Goal: Information Seeking & Learning: Learn about a topic

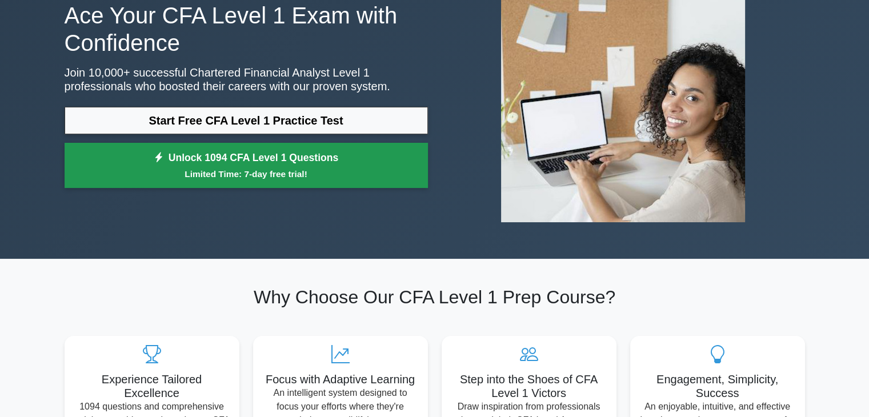
scroll to position [171, 0]
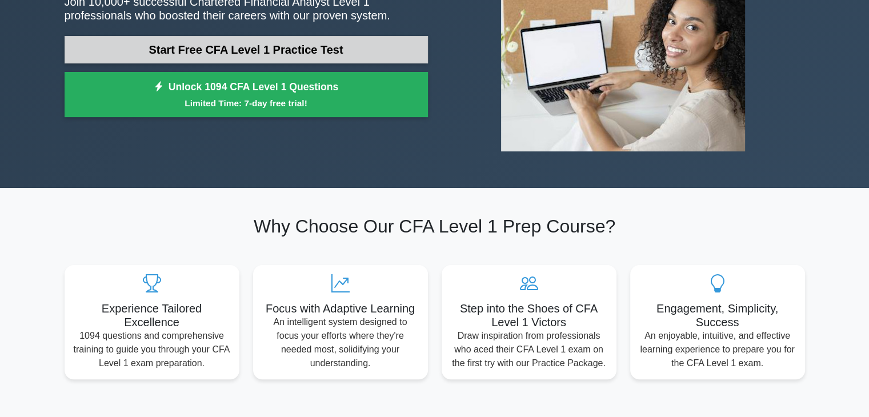
click at [327, 51] on link "Start Free CFA Level 1 Practice Test" at bounding box center [246, 49] width 363 height 27
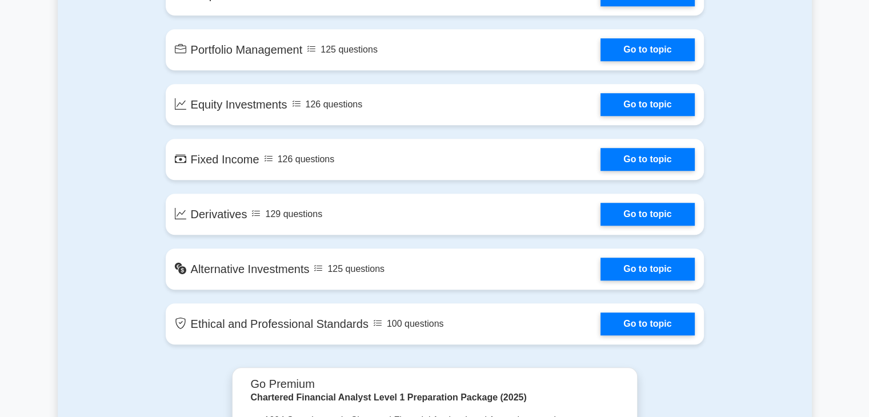
scroll to position [914, 0]
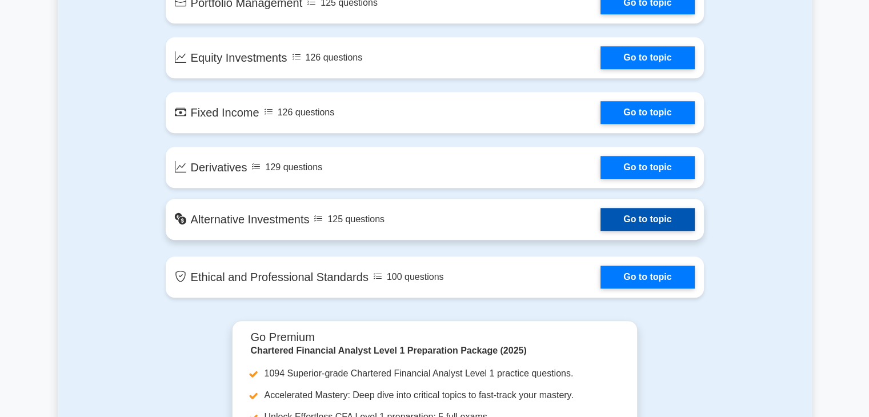
click at [600, 215] on link "Go to topic" at bounding box center [647, 219] width 94 height 23
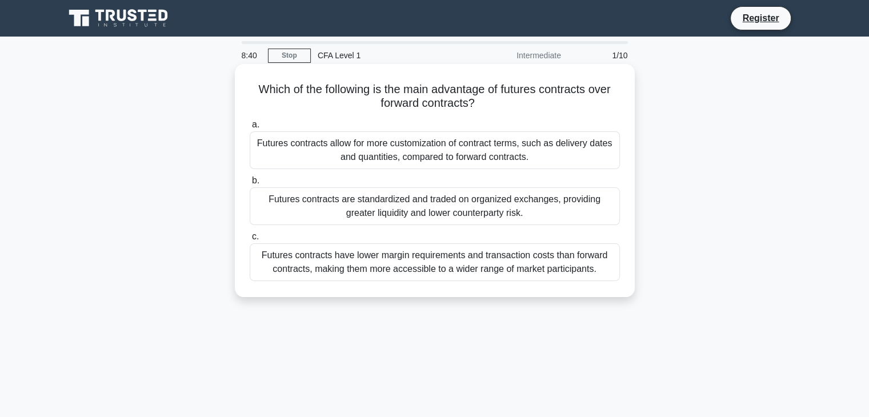
click at [442, 215] on div "Futures contracts are standardized and traded on organized exchanges, providing…" at bounding box center [435, 206] width 370 height 38
click at [250, 185] on input "b. Futures contracts are standardized and traded on organized exchanges, provid…" at bounding box center [250, 180] width 0 height 7
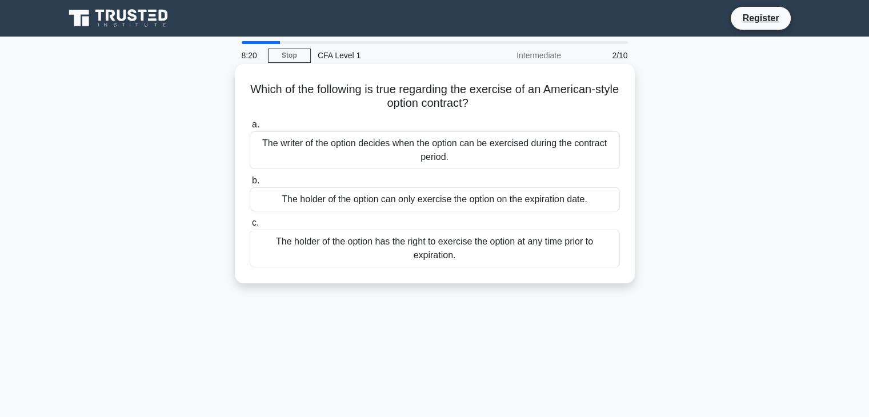
click at [514, 202] on div "The holder of the option can only exercise the option on the expiration date." at bounding box center [435, 199] width 370 height 24
click at [250, 185] on input "b. The holder of the option can only exercise the option on the expiration date." at bounding box center [250, 180] width 0 height 7
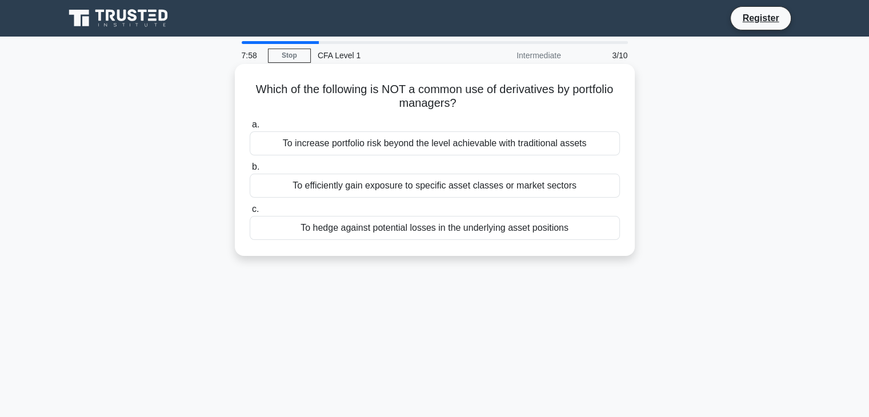
click at [422, 143] on div "To increase portfolio risk beyond the level achievable with traditional assets" at bounding box center [435, 143] width 370 height 24
click at [250, 129] on input "a. To increase portfolio risk beyond the level achievable with traditional asse…" at bounding box center [250, 124] width 0 height 7
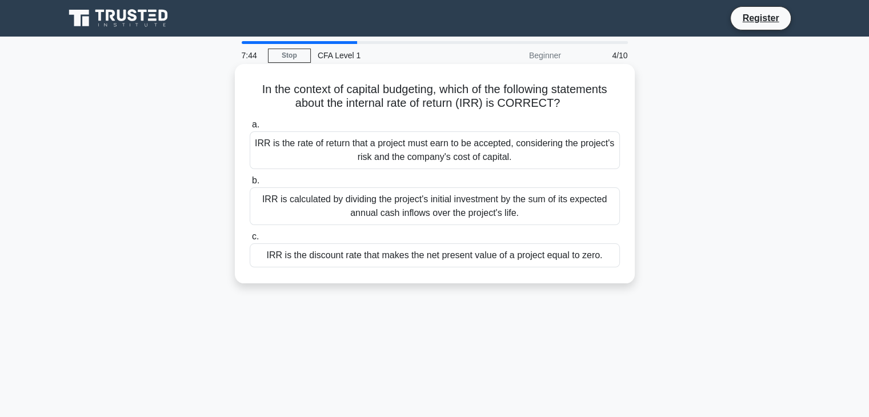
click at [515, 191] on div "IRR is calculated by dividing the project's initial investment by the sum of it…" at bounding box center [435, 206] width 370 height 38
click at [250, 185] on input "b. IRR is calculated by dividing the project's initial investment by the sum of…" at bounding box center [250, 180] width 0 height 7
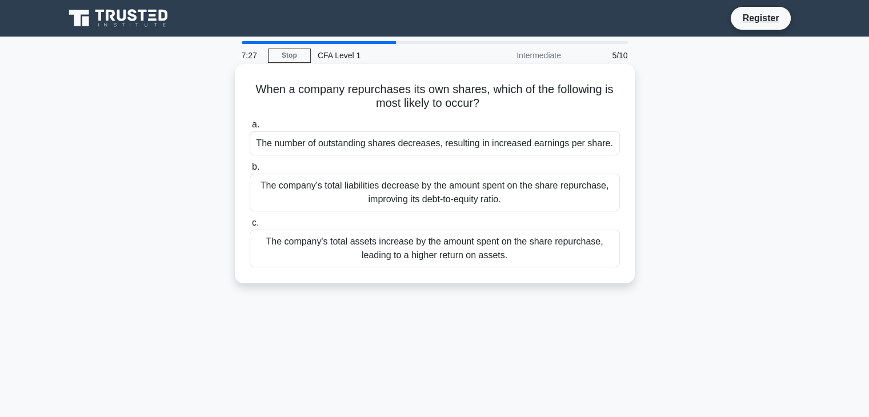
click at [523, 145] on div "The number of outstanding shares decreases, resulting in increased earnings per…" at bounding box center [435, 143] width 370 height 24
click at [250, 129] on input "a. The number of outstanding shares decreases, resulting in increased earnings …" at bounding box center [250, 124] width 0 height 7
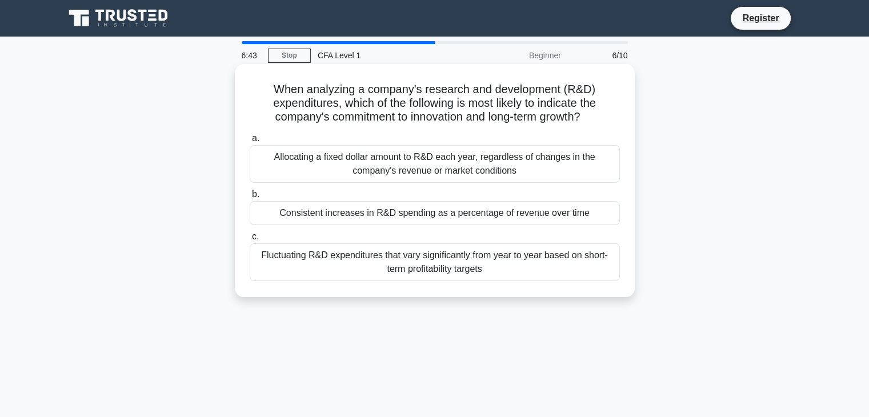
click at [531, 255] on div "Fluctuating R&D expenditures that vary significantly from year to year based on…" at bounding box center [435, 262] width 370 height 38
click at [250, 240] on input "c. Fluctuating R&D expenditures that vary significantly from year to year based…" at bounding box center [250, 236] width 0 height 7
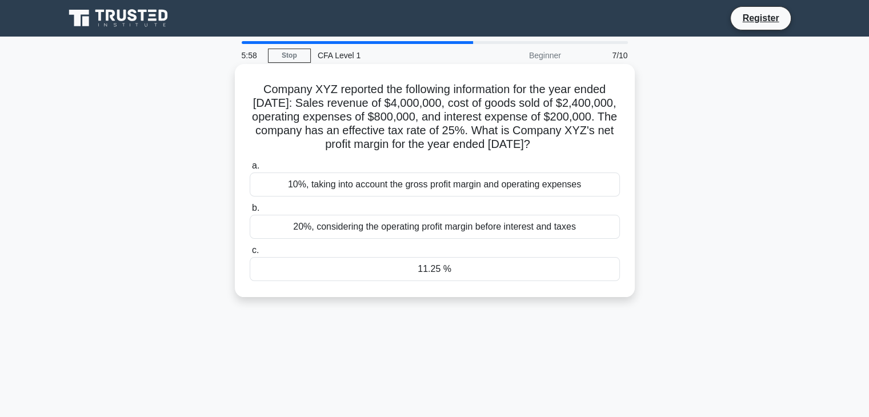
click at [440, 196] on div "10%, taking into account the gross profit margin and operating expenses" at bounding box center [435, 185] width 370 height 24
click at [250, 170] on input "a. 10%, taking into account the gross profit margin and operating expenses" at bounding box center [250, 165] width 0 height 7
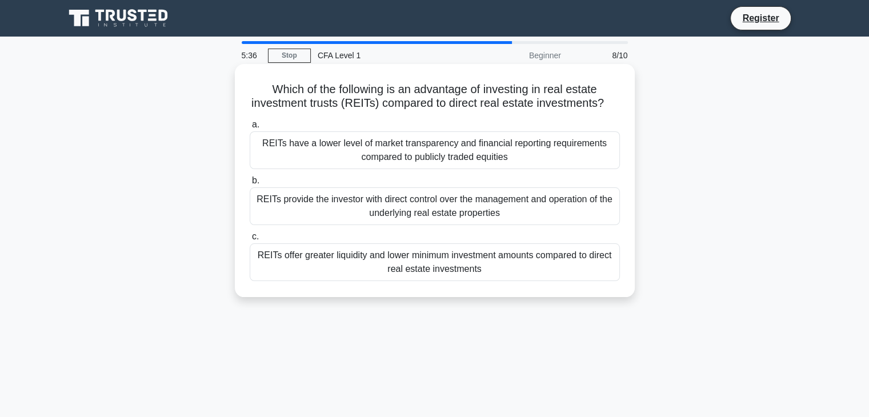
click at [409, 270] on div "REITs offer greater liquidity and lower minimum investment amounts compared to …" at bounding box center [435, 262] width 370 height 38
click at [250, 240] on input "c. REITs offer greater liquidity and lower minimum investment amounts compared …" at bounding box center [250, 236] width 0 height 7
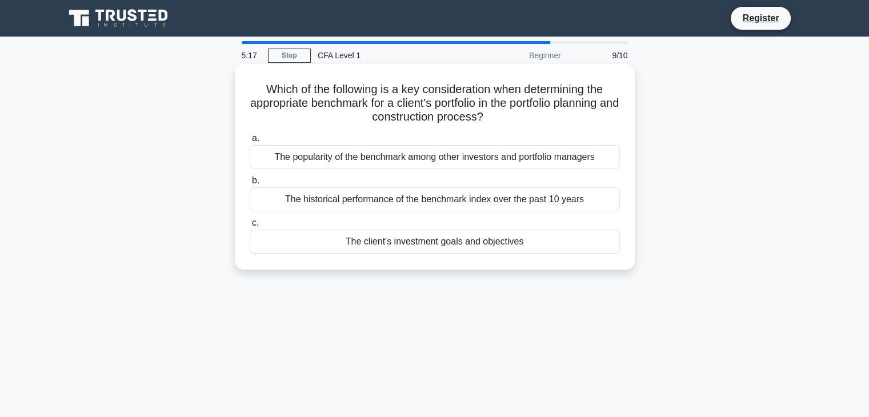
click at [456, 247] on div "The client's investment goals and objectives" at bounding box center [435, 242] width 370 height 24
click at [250, 227] on input "c. The client's investment goals and objectives" at bounding box center [250, 222] width 0 height 7
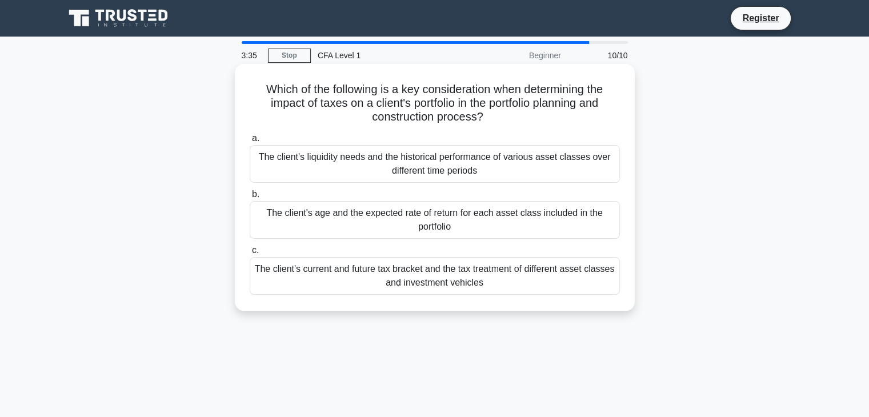
click at [495, 284] on div "The client's current and future tax bracket and the tax treatment of different …" at bounding box center [435, 276] width 370 height 38
click at [250, 254] on input "c. The client's current and future tax bracket and the tax treatment of differe…" at bounding box center [250, 250] width 0 height 7
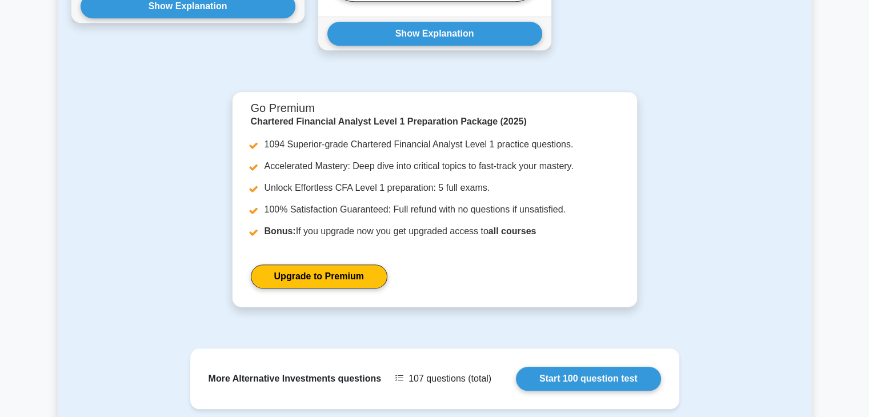
scroll to position [1032, 0]
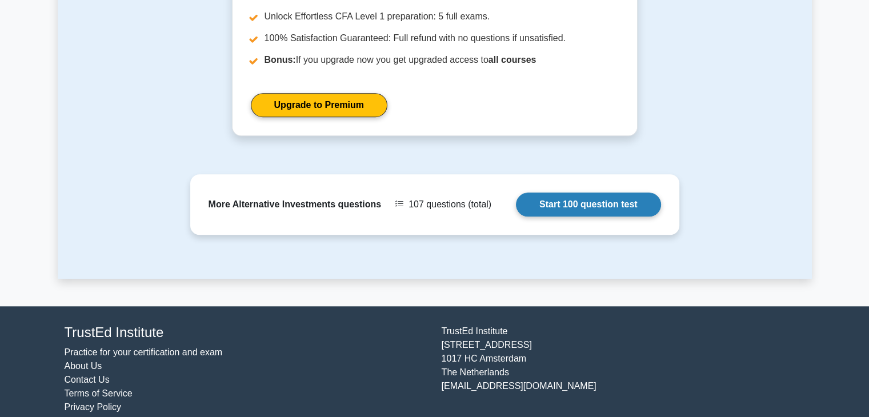
click at [516, 193] on link "Start 100 question test" at bounding box center [588, 205] width 145 height 24
